Goal: Information Seeking & Learning: Understand process/instructions

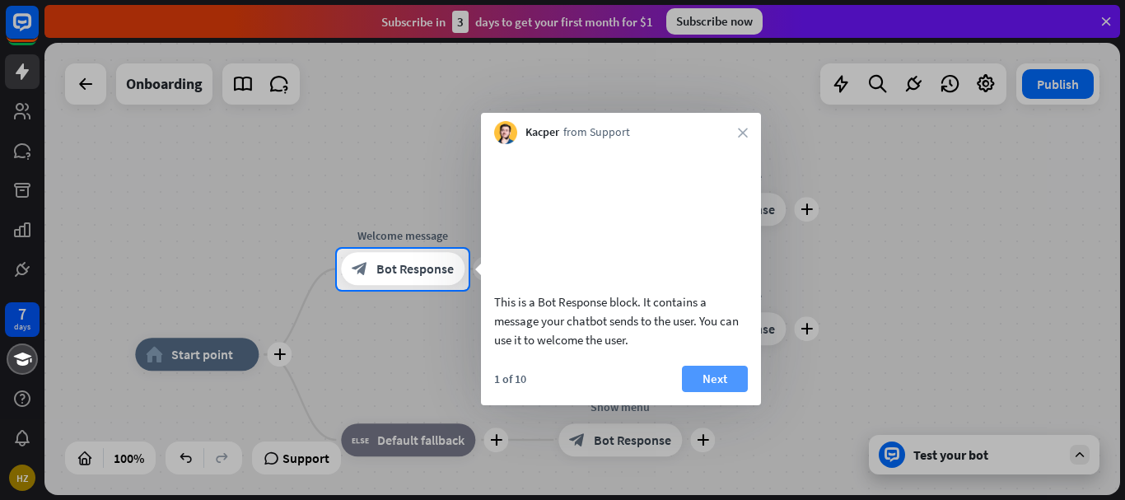
click at [696, 392] on button "Next" at bounding box center [715, 379] width 66 height 26
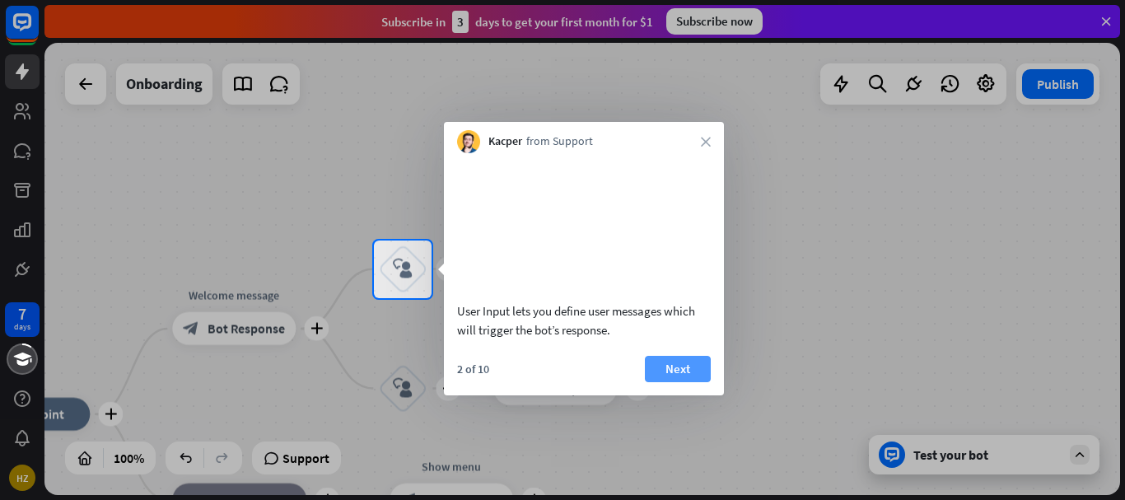
click at [672, 382] on button "Next" at bounding box center [678, 369] width 66 height 26
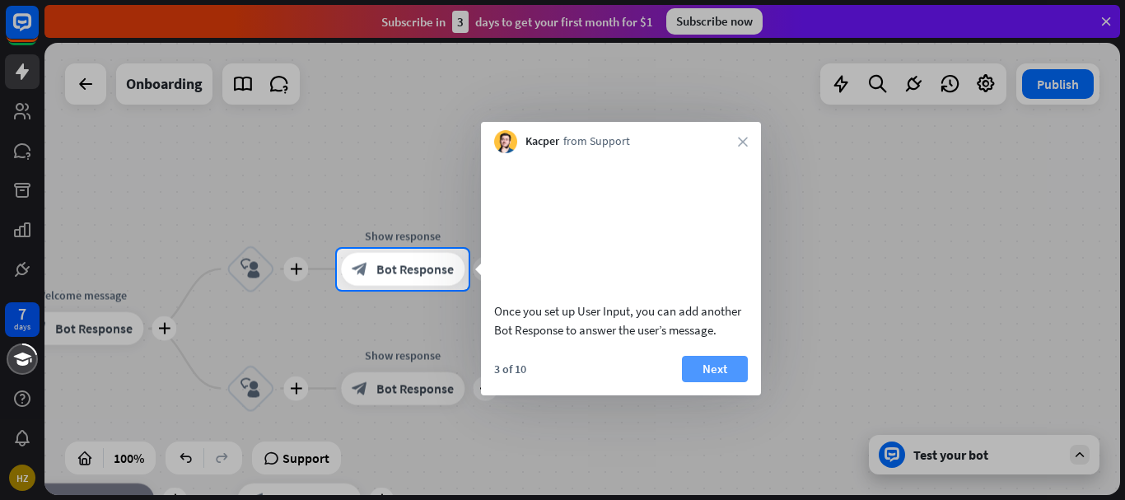
click at [700, 382] on button "Next" at bounding box center [715, 369] width 66 height 26
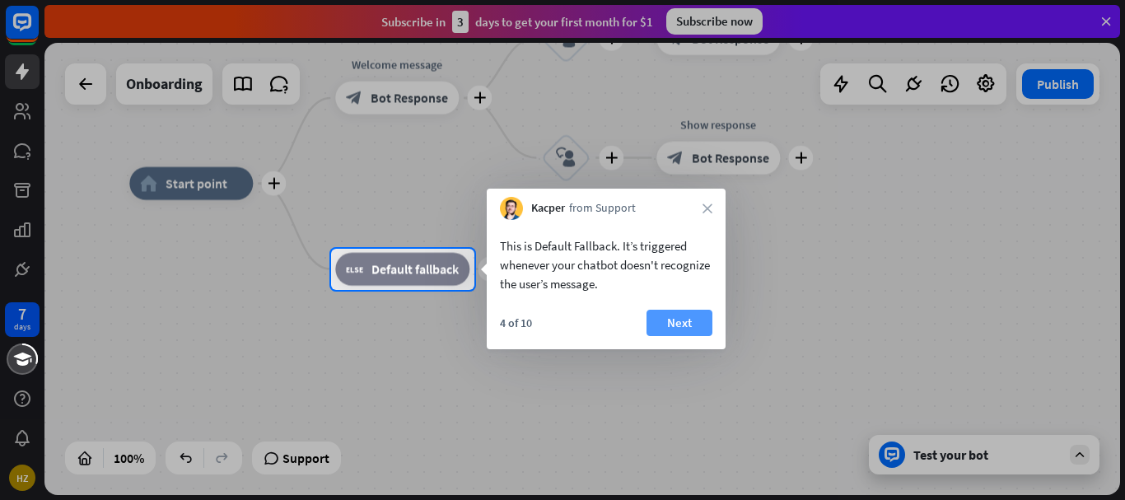
click at [655, 320] on button "Next" at bounding box center [679, 323] width 66 height 26
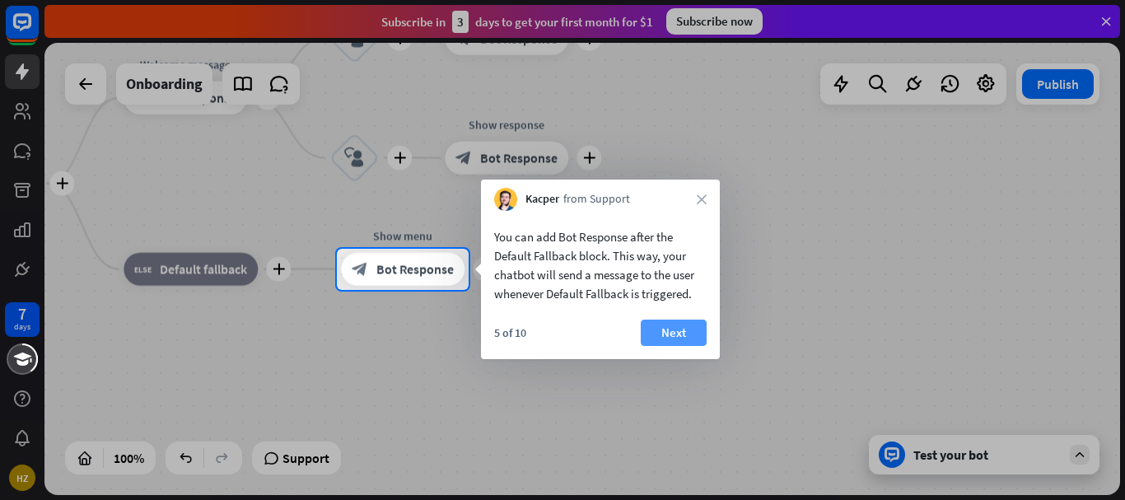
click at [668, 336] on button "Next" at bounding box center [674, 332] width 66 height 26
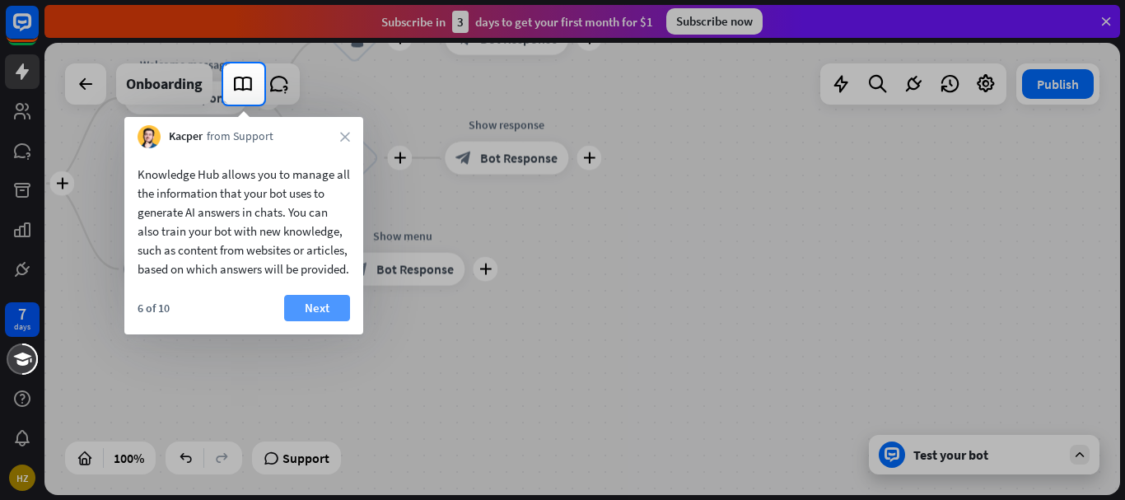
click at [329, 321] on button "Next" at bounding box center [317, 308] width 66 height 26
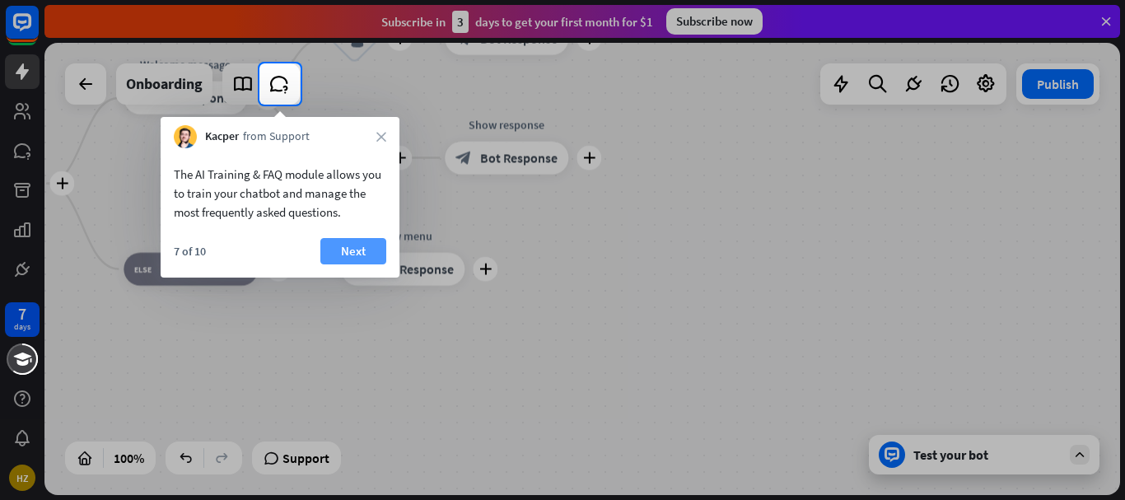
click at [366, 250] on button "Next" at bounding box center [353, 251] width 66 height 26
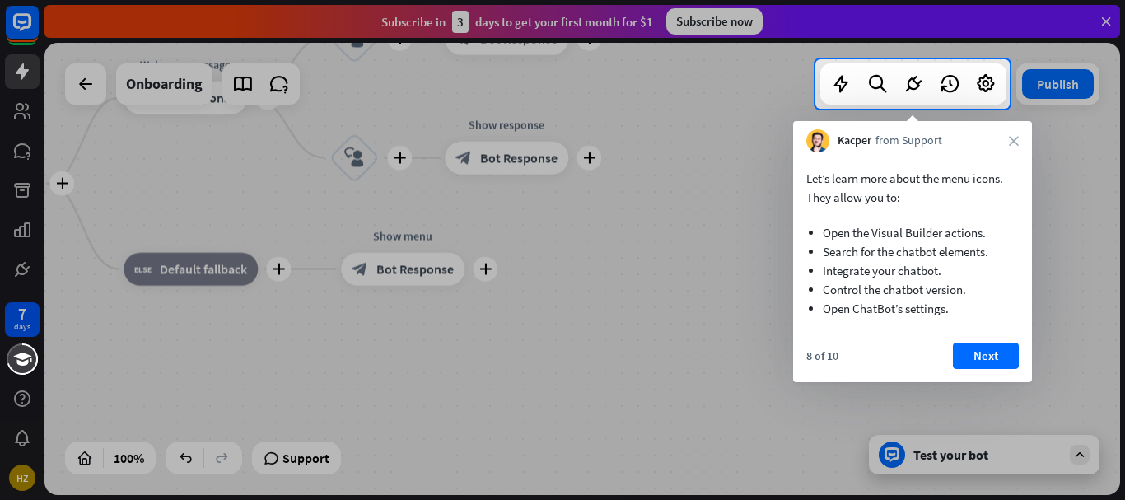
click at [1008, 140] on div "Kacper from Support close" at bounding box center [912, 136] width 239 height 31
click at [1016, 139] on icon "close" at bounding box center [1014, 141] width 10 height 10
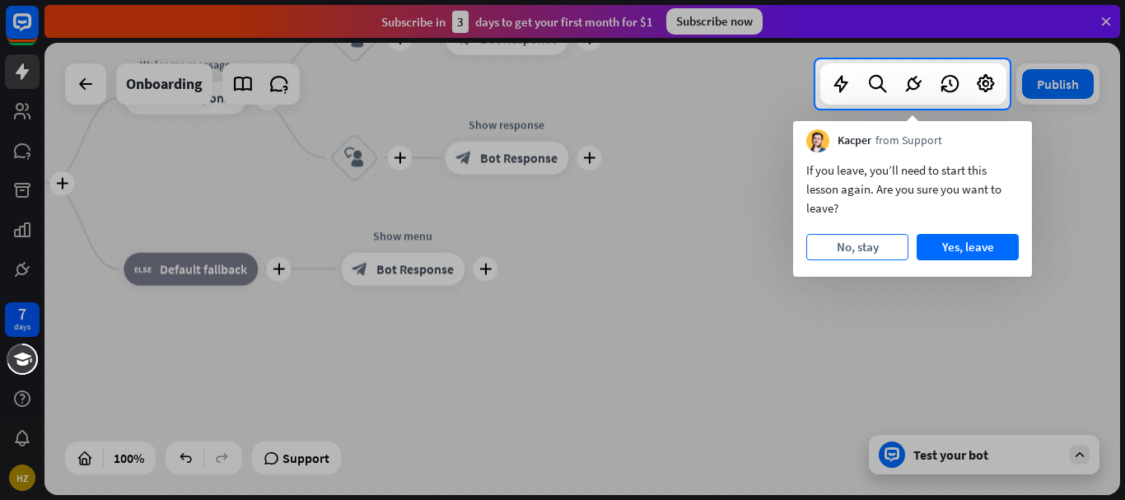
click at [872, 251] on button "No, stay" at bounding box center [857, 247] width 102 height 26
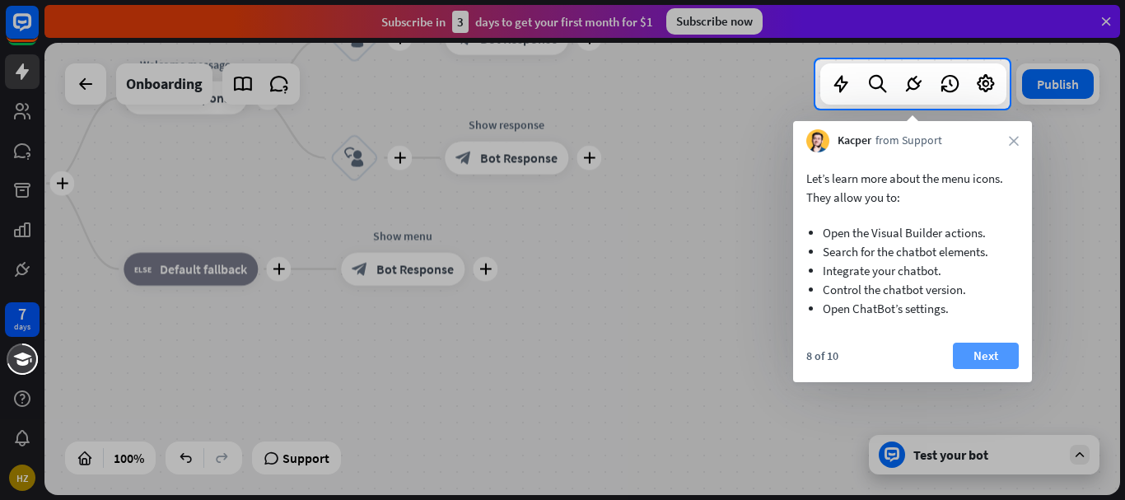
click at [1004, 352] on button "Next" at bounding box center [986, 355] width 66 height 26
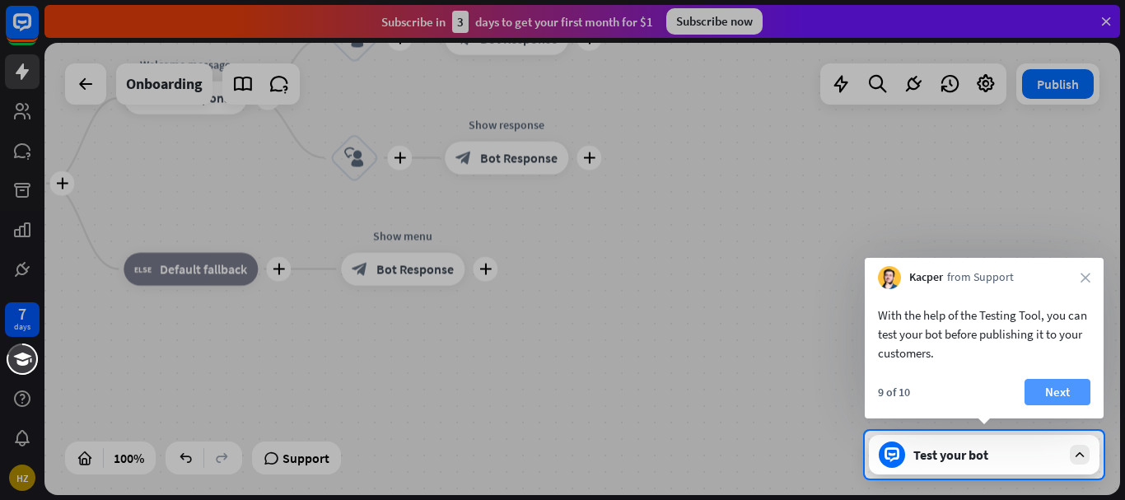
click at [1037, 392] on button "Next" at bounding box center [1057, 392] width 66 height 26
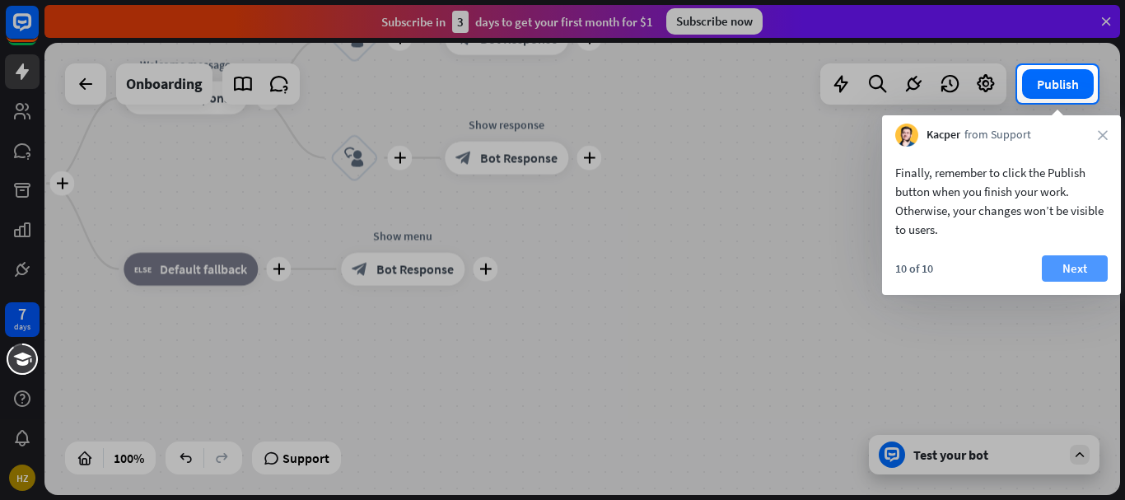
click at [1051, 273] on button "Next" at bounding box center [1074, 268] width 66 height 26
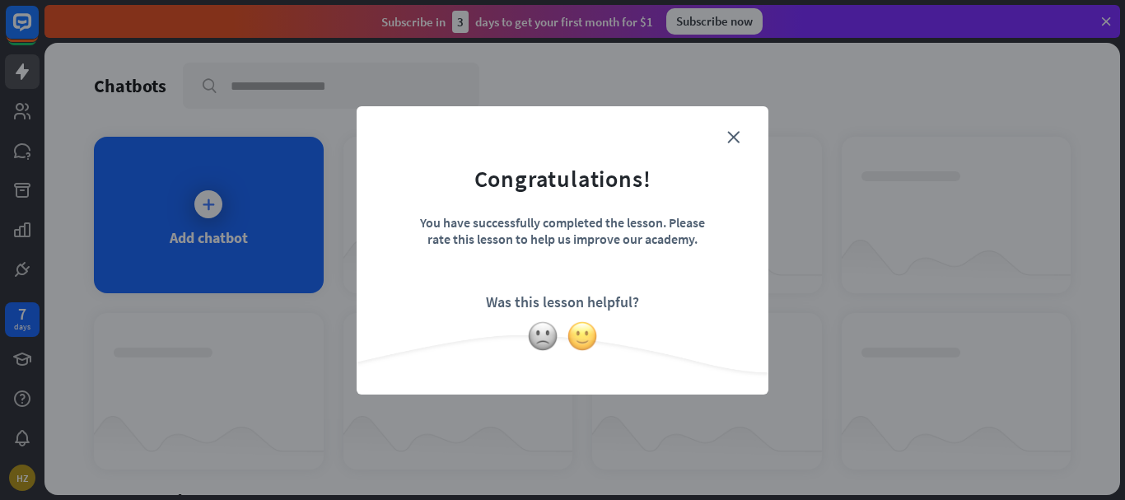
click at [585, 334] on img at bounding box center [581, 335] width 31 height 31
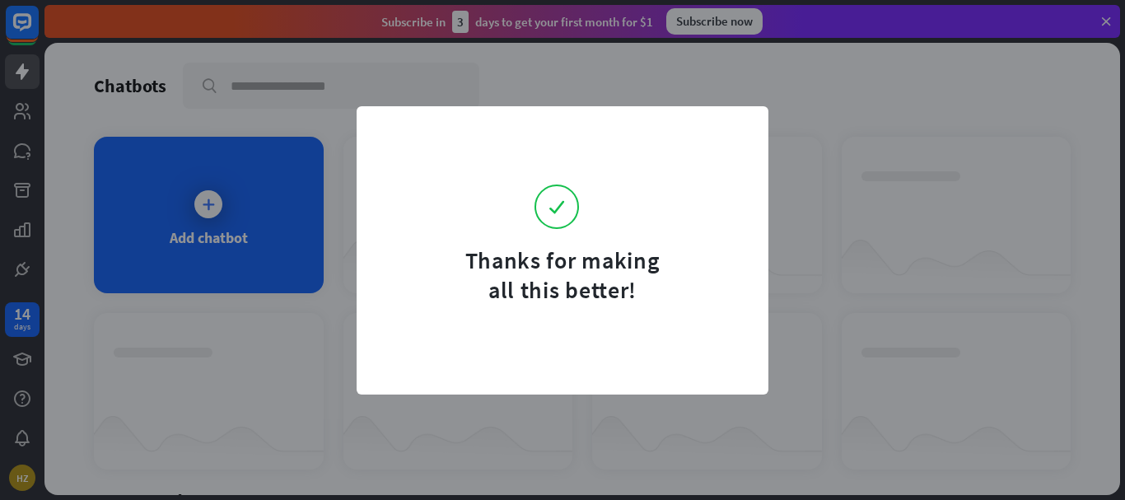
click at [369, 224] on div "Thanks for making all this better!" at bounding box center [562, 250] width 412 height 288
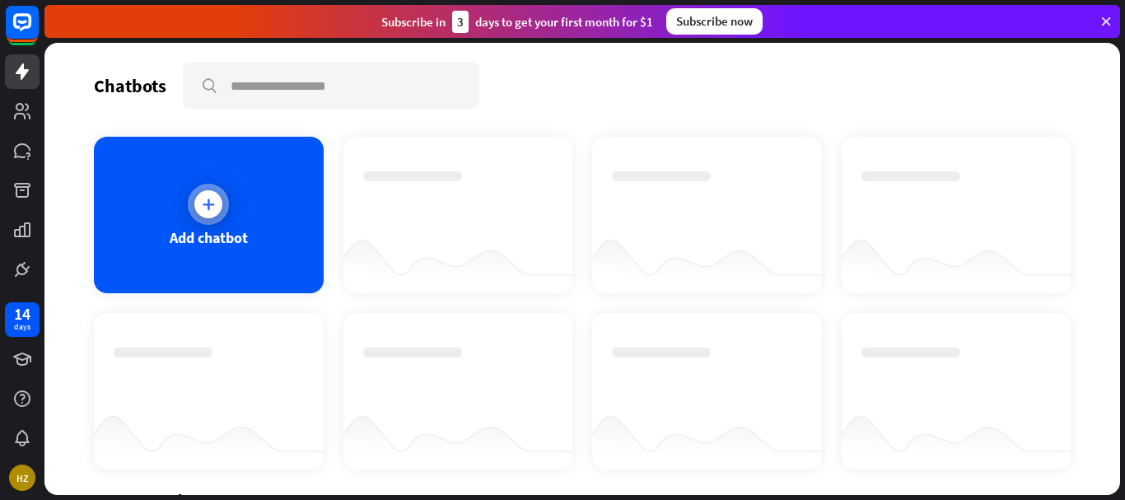
click at [207, 202] on icon at bounding box center [208, 204] width 16 height 16
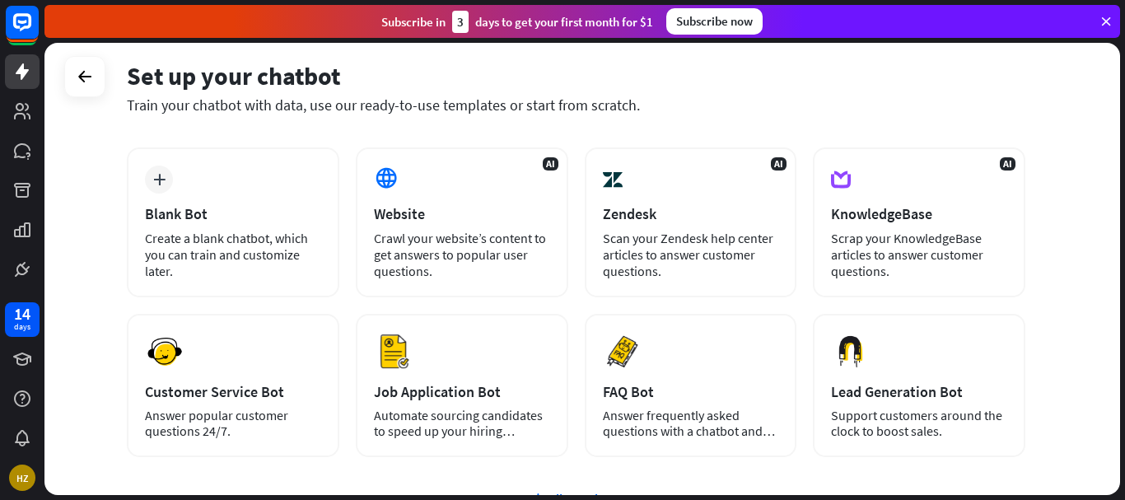
scroll to position [64, 0]
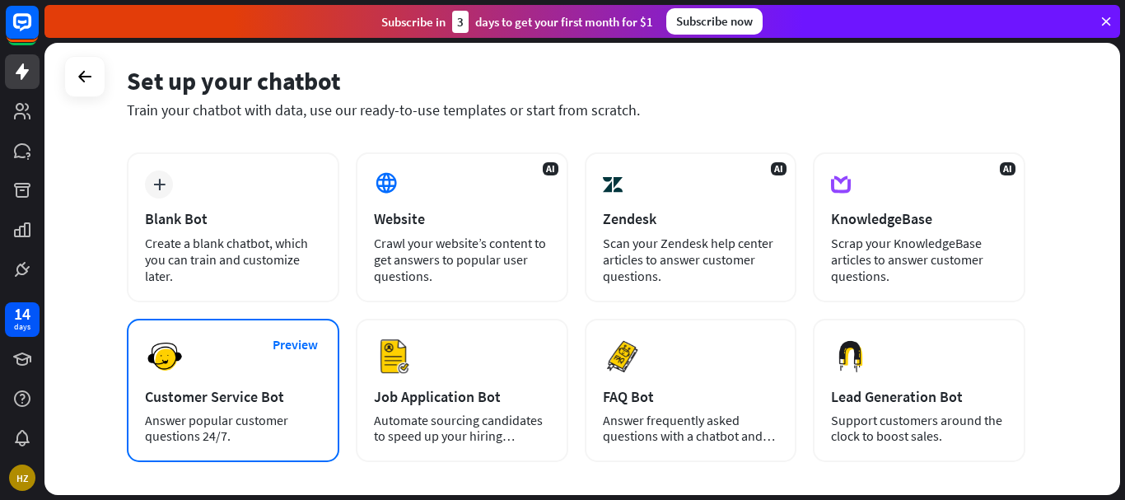
click at [153, 403] on div "Customer Service Bot" at bounding box center [233, 396] width 176 height 19
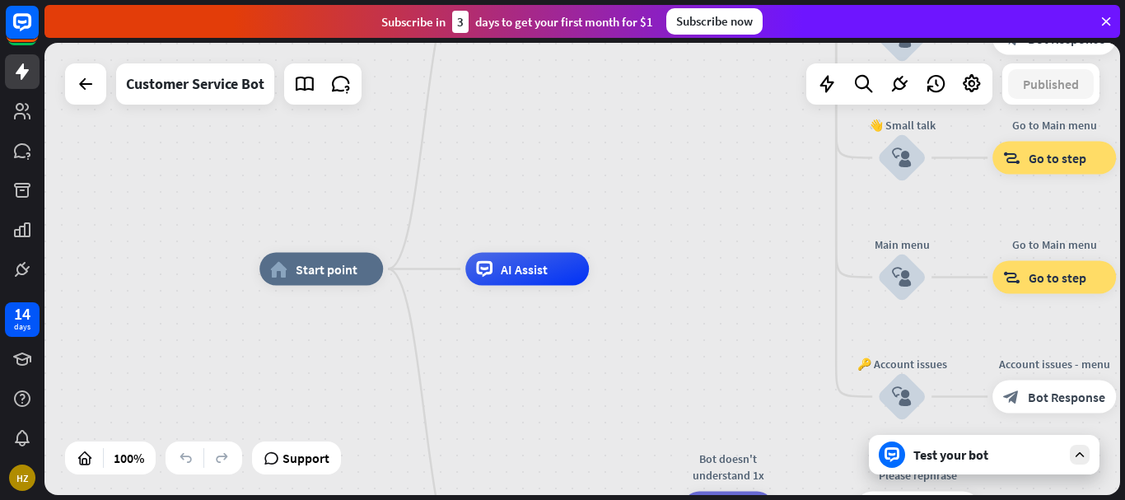
click at [939, 454] on div "Test your bot" at bounding box center [987, 454] width 148 height 16
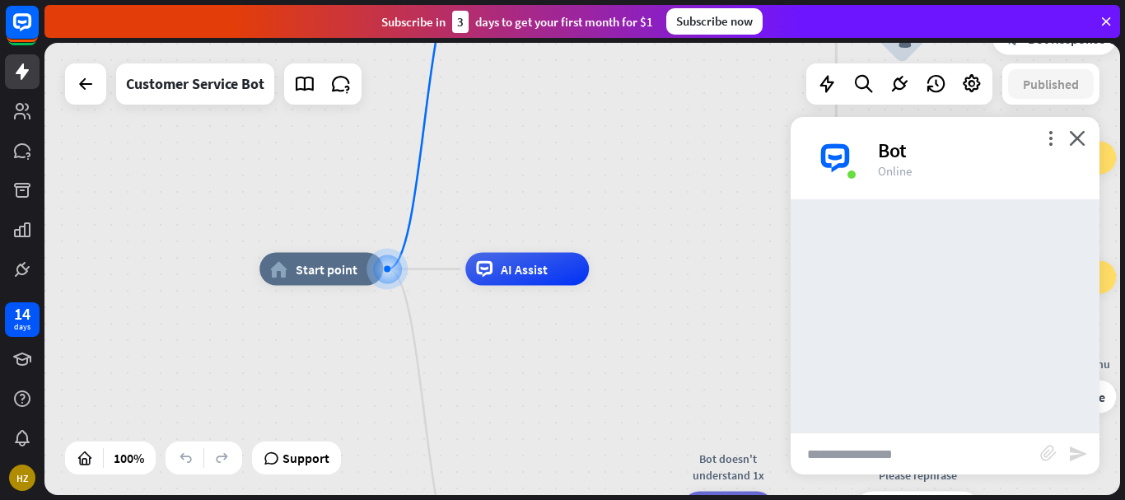
click at [939, 454] on input "text" at bounding box center [914, 453] width 249 height 41
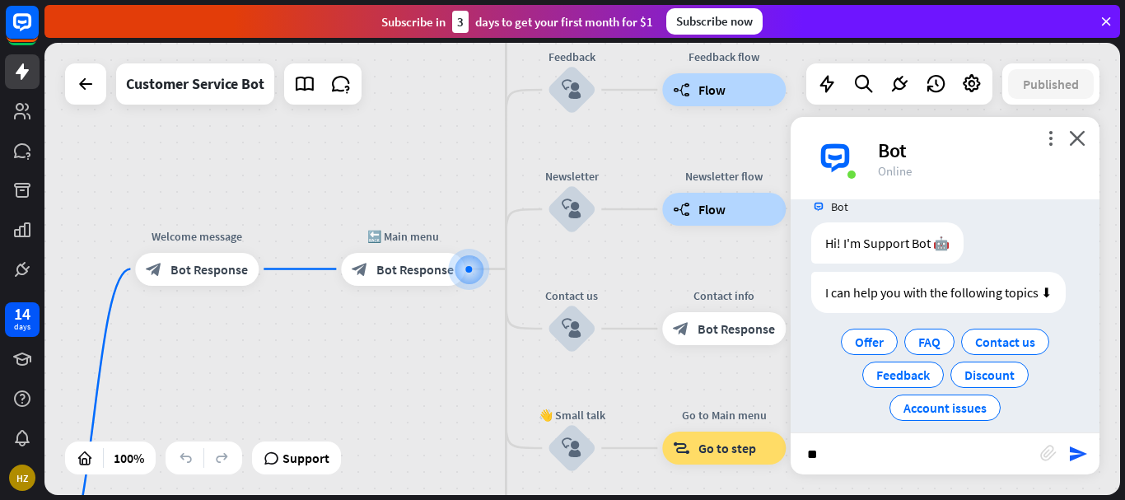
scroll to position [41, 0]
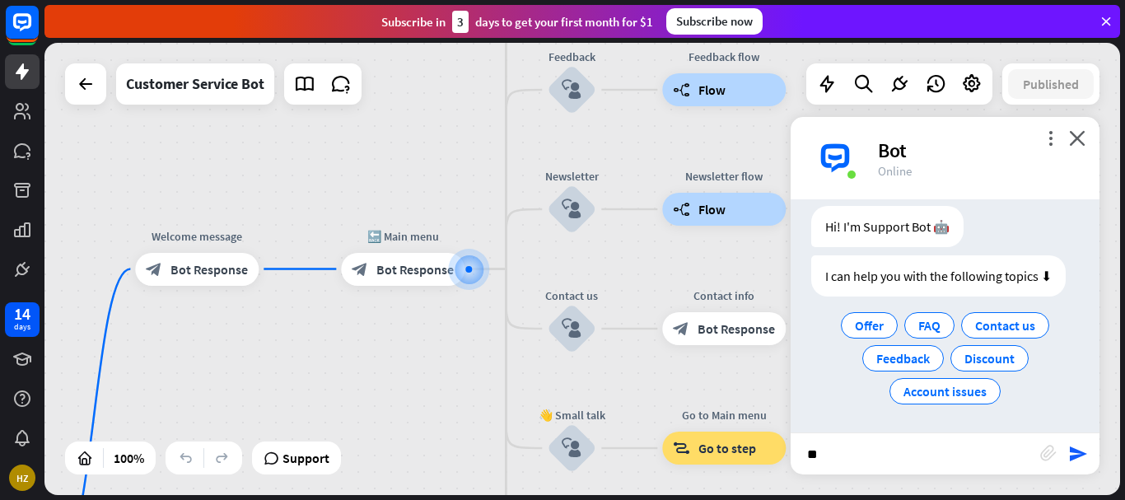
type input "*"
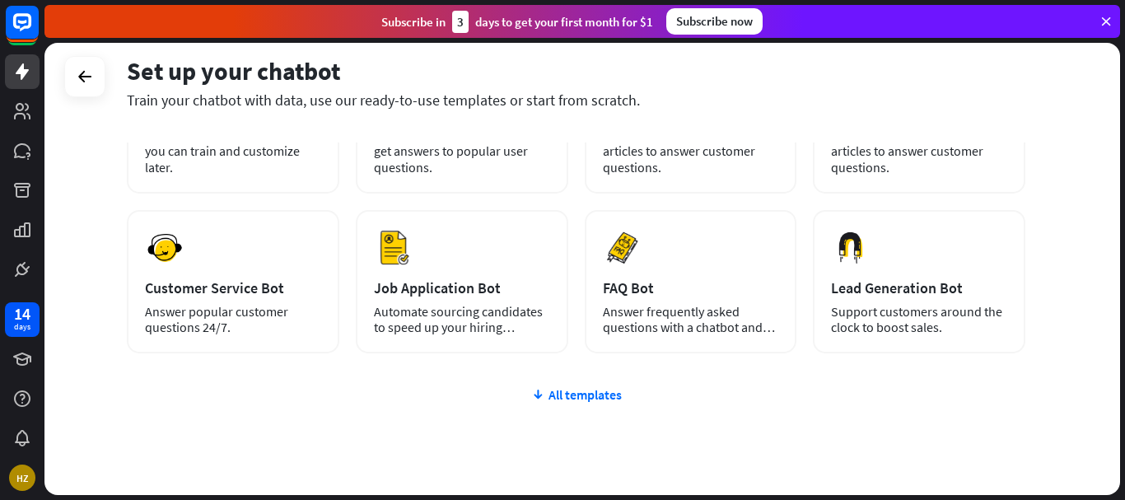
scroll to position [147, 0]
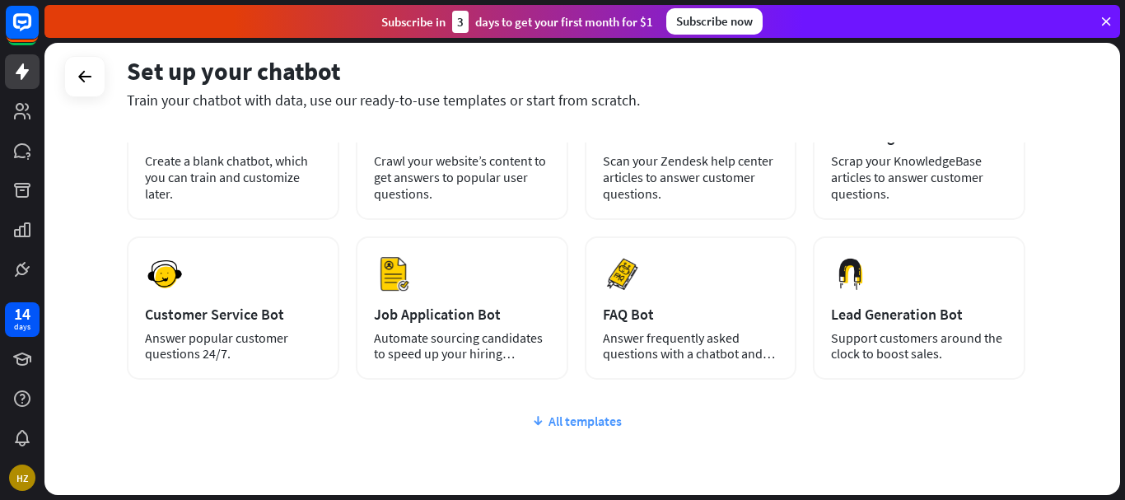
click at [585, 424] on div "All templates" at bounding box center [576, 420] width 898 height 16
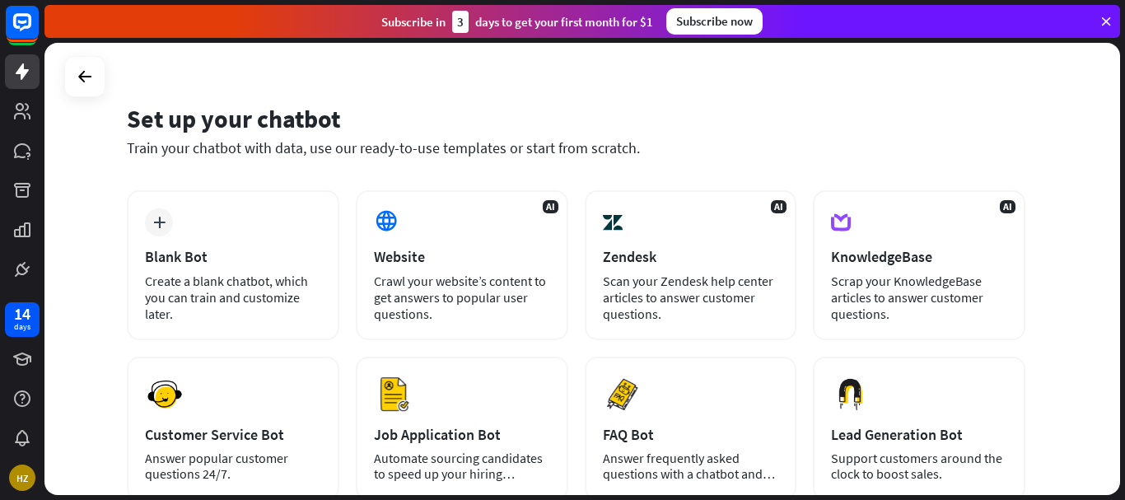
scroll to position [0, 0]
